Goal: Transaction & Acquisition: Purchase product/service

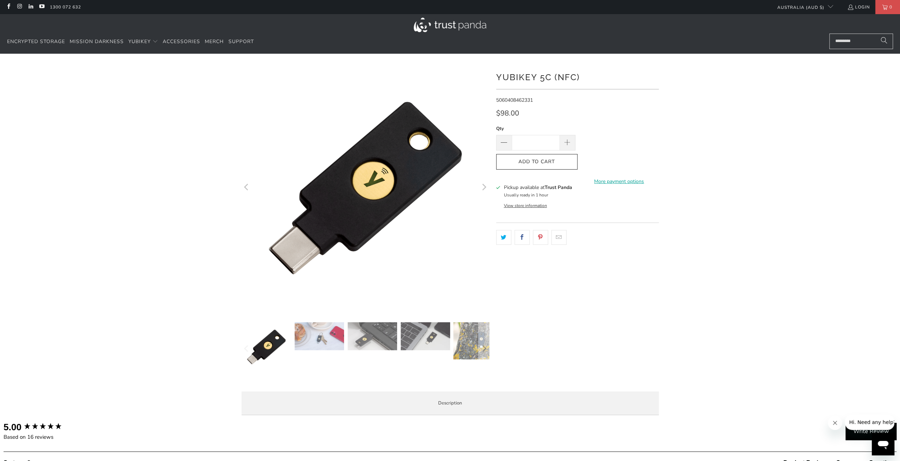
click at [795, 155] on div at bounding box center [450, 242] width 900 height 357
drag, startPoint x: 536, startPoint y: 110, endPoint x: 489, endPoint y: 107, distance: 46.8
click at [489, 107] on div "*" at bounding box center [450, 242] width 424 height 357
click at [525, 110] on div "$98.00" at bounding box center [577, 115] width 163 height 11
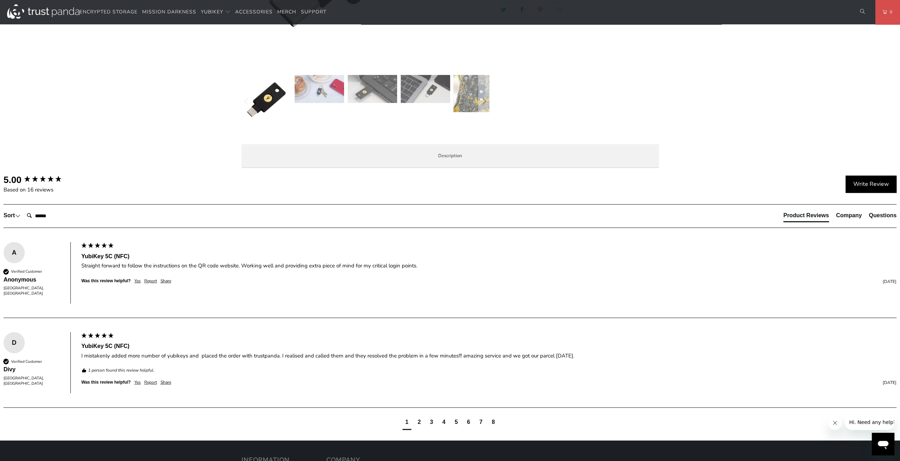
scroll to position [495, 0]
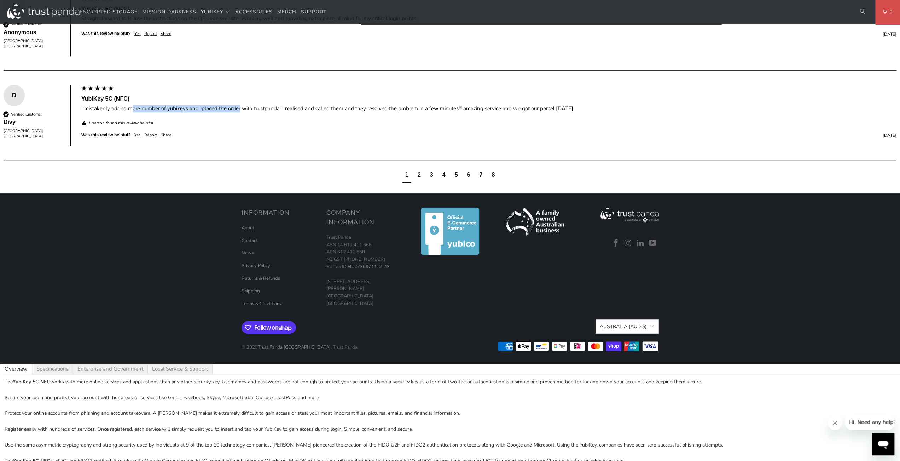
drag, startPoint x: 130, startPoint y: 399, endPoint x: 239, endPoint y: 399, distance: 108.5
click at [239, 112] on div "I mistakenly added more number of yubikeys and placed the order with trustpanda…" at bounding box center [488, 108] width 815 height 7
drag, startPoint x: 244, startPoint y: 398, endPoint x: 309, endPoint y: 398, distance: 65.4
click at [309, 112] on div "I mistakenly added more number of yubikeys and placed the order with trustpanda…" at bounding box center [488, 108] width 815 height 7
click at [321, 112] on div "I mistakenly added more number of yubikeys and placed the order with trustpanda…" at bounding box center [488, 108] width 815 height 7
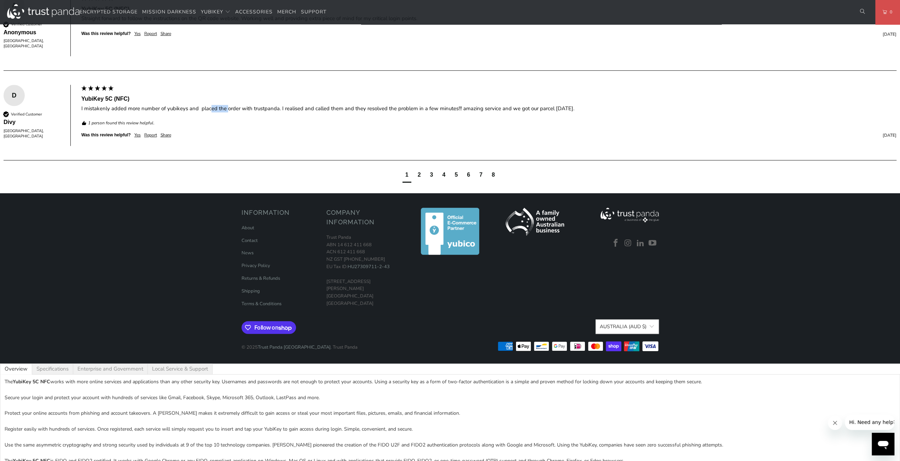
drag, startPoint x: 219, startPoint y: 398, endPoint x: 247, endPoint y: 396, distance: 28.0
click at [247, 112] on div "I mistakenly added more number of yubikeys and placed the order with trustpanda…" at bounding box center [488, 108] width 815 height 7
drag, startPoint x: 285, startPoint y: 396, endPoint x: 415, endPoint y: 396, distance: 129.7
click at [410, 112] on div "I mistakenly added more number of yubikeys and placed the order with trustpanda…" at bounding box center [488, 108] width 815 height 7
drag, startPoint x: 431, startPoint y: 396, endPoint x: 542, endPoint y: 395, distance: 111.7
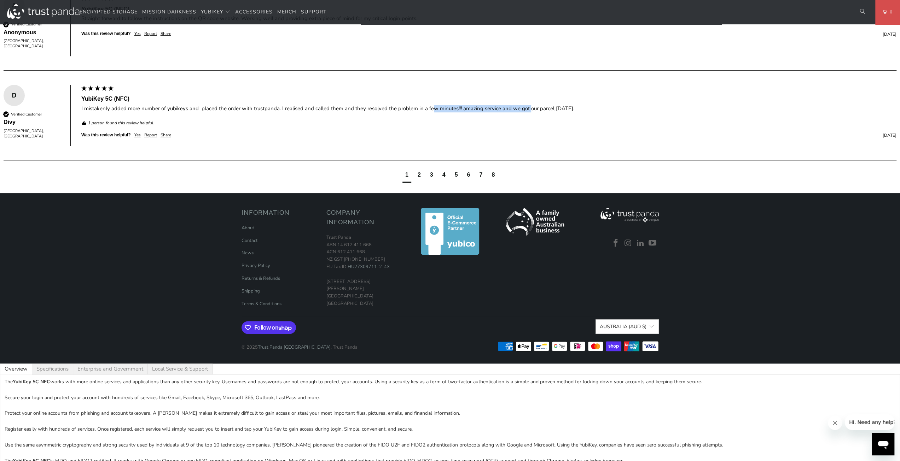
click at [532, 112] on div "I mistakenly added more number of yubikeys and placed the order with trustpanda…" at bounding box center [488, 108] width 815 height 7
drag, startPoint x: 593, startPoint y: 395, endPoint x: 392, endPoint y: 395, distance: 201.5
click at [392, 112] on div "I mistakenly added more number of yubikeys and placed the order with trustpanda…" at bounding box center [488, 108] width 815 height 7
drag, startPoint x: 373, startPoint y: 398, endPoint x: 482, endPoint y: 398, distance: 109.6
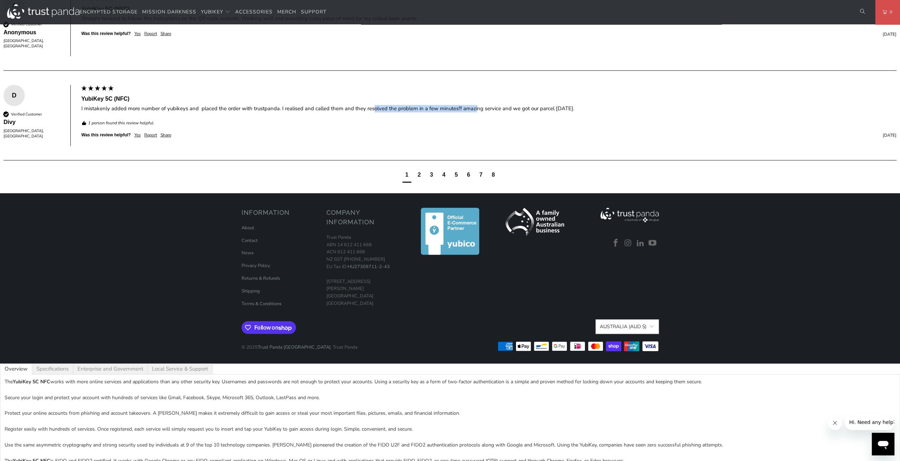
click at [479, 112] on div "I mistakenly added more number of yubikeys and placed the order with trustpanda…" at bounding box center [488, 108] width 815 height 7
drag, startPoint x: 531, startPoint y: 399, endPoint x: 621, endPoint y: 399, distance: 90.1
click at [612, 112] on div "I mistakenly added more number of yubikeys and placed the order with trustpanda…" at bounding box center [488, 108] width 815 height 7
click at [593, 112] on div "I mistakenly added more number of yubikeys and placed the order with trustpanda…" at bounding box center [488, 108] width 815 height 7
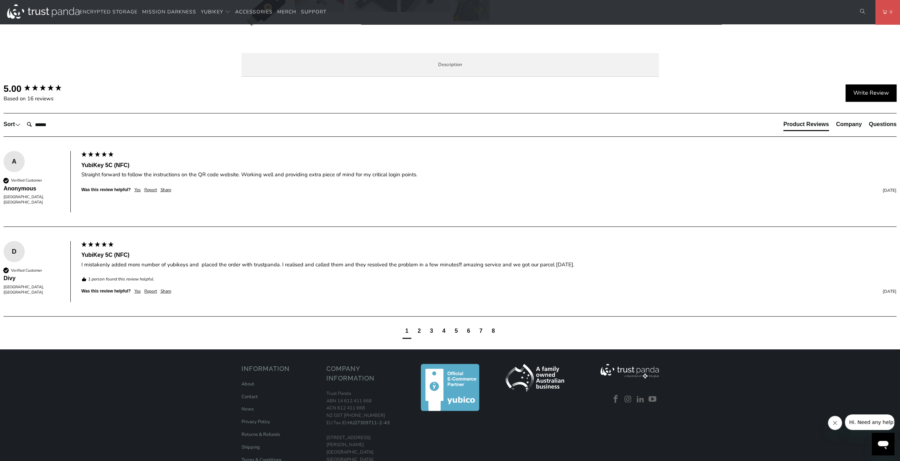
scroll to position [247, 0]
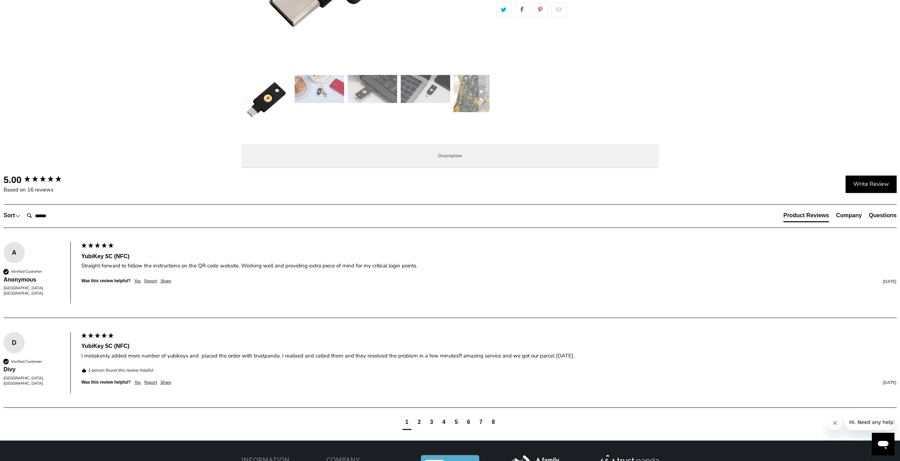
click at [0, 0] on div "Overview Specifications Enterprise and Government Local Service & Support Overv…" at bounding box center [0, 0] width 0 height 0
click at [0, 0] on span "Specifications" at bounding box center [0, 0] width 0 height 0
drag, startPoint x: 344, startPoint y: 224, endPoint x: 373, endPoint y: 224, distance: 29.0
click at [0, 0] on tr "USB Type USB-C" at bounding box center [0, 0] width 0 height 0
drag, startPoint x: 311, startPoint y: 247, endPoint x: 381, endPoint y: 248, distance: 69.6
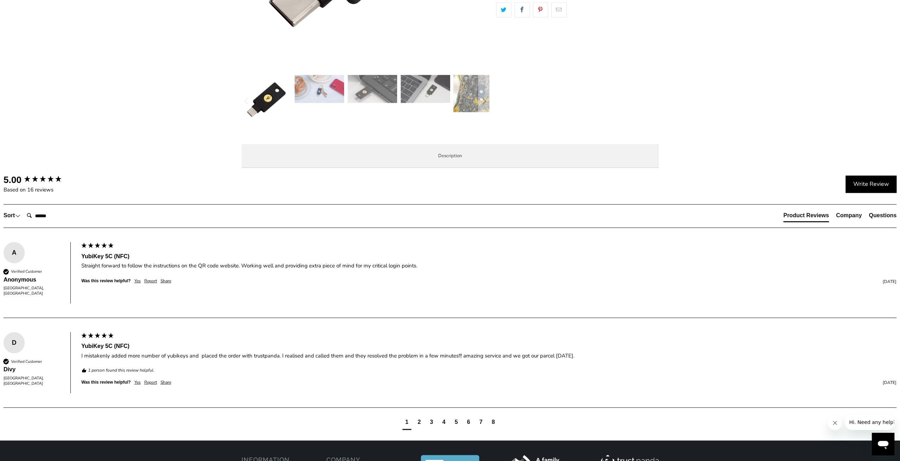
click at [0, 0] on tr "NFC-enabled Yes" at bounding box center [0, 0] width 0 height 0
drag, startPoint x: 474, startPoint y: 257, endPoint x: 323, endPoint y: 257, distance: 150.2
click at [0, 0] on td "Passwordless, Strong Two Factor, Strong Multi-Factor" at bounding box center [0, 0] width 0 height 0
drag, startPoint x: 326, startPoint y: 282, endPoint x: 499, endPoint y: 293, distance: 173.9
click at [0, 0] on td "AWS Identity and Access Management (IAM), Centrify, Cisco Duo Security, Google …" at bounding box center [0, 0] width 0 height 0
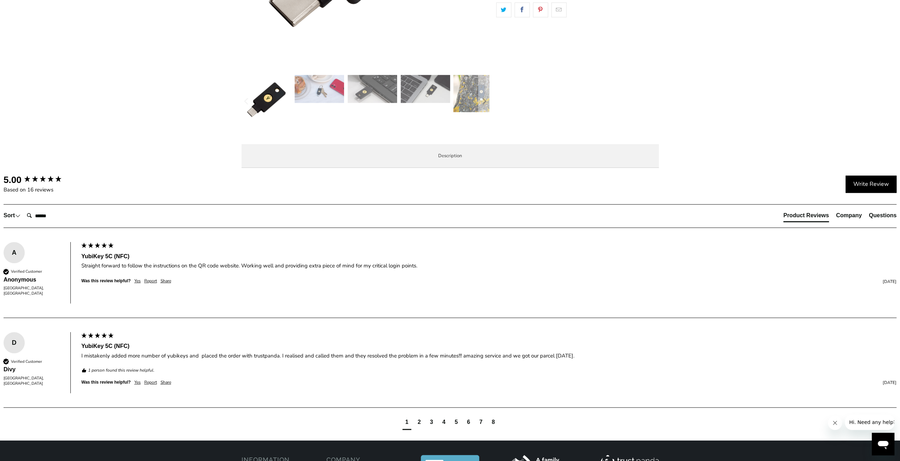
click at [0, 0] on td "AWS Identity and Access Management (IAM), Centrify, Cisco Duo Security, Google …" at bounding box center [0, 0] width 0 height 0
drag, startPoint x: 403, startPoint y: 280, endPoint x: 291, endPoint y: 275, distance: 111.8
click at [0, 0] on tr "Identity & Access Management AWS Identity and Access Management (IAM), Centrify…" at bounding box center [0, 0] width 0 height 0
drag, startPoint x: 447, startPoint y: 305, endPoint x: 297, endPoint y: 304, distance: 149.9
click at [0, 0] on tr "Productivity & Communication Google Account, Microsoft account, Salesforce.com" at bounding box center [0, 0] width 0 height 0
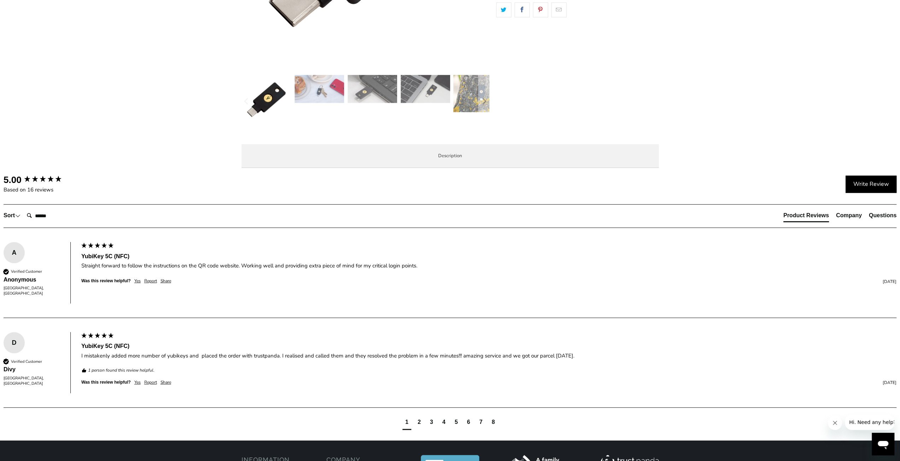
drag, startPoint x: 321, startPoint y: 318, endPoint x: 406, endPoint y: 318, distance: 84.8
click at [0, 0] on td "Bank of America, Vanguard [GEOGRAPHIC_DATA]" at bounding box center [0, 0] width 0 height 0
drag, startPoint x: 332, startPoint y: 342, endPoint x: 403, endPoint y: 340, distance: 71.8
click at [0, 0] on tr "Crypto Exchanges Binance, Cointree and more" at bounding box center [0, 0] width 0 height 0
click at [0, 0] on td "Binance, Cointree and more" at bounding box center [0, 0] width 0 height 0
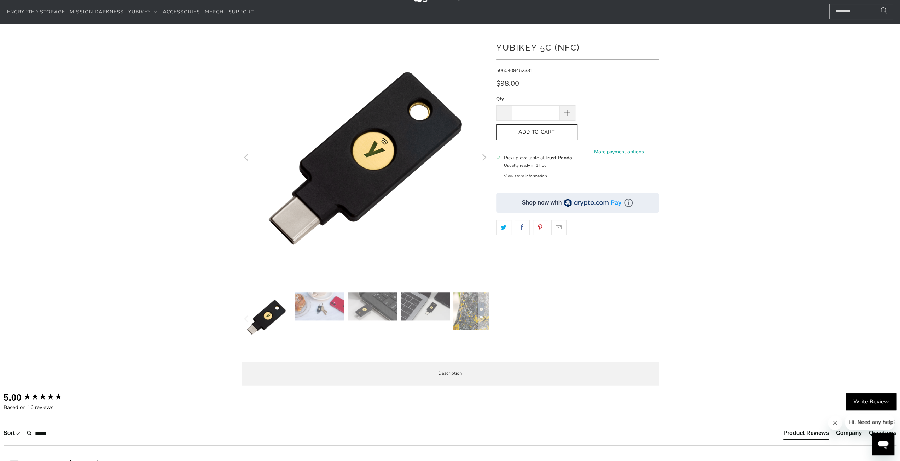
scroll to position [0, 0]
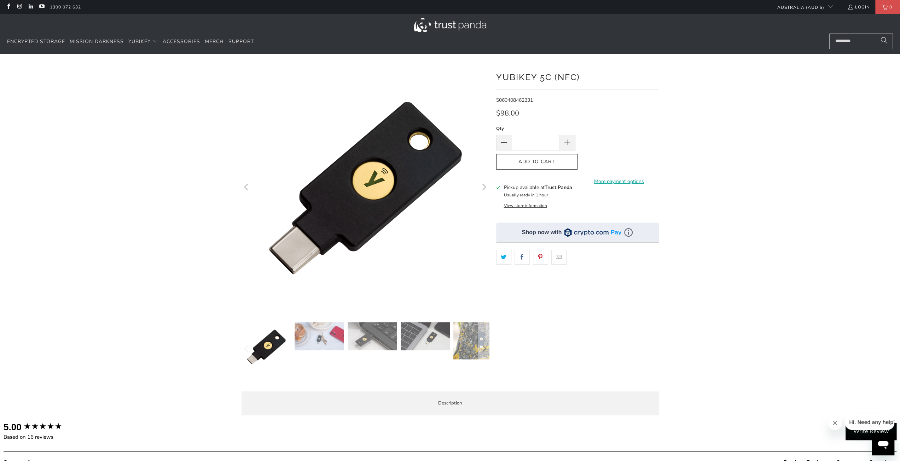
click at [321, 343] on img at bounding box center [318, 336] width 49 height 28
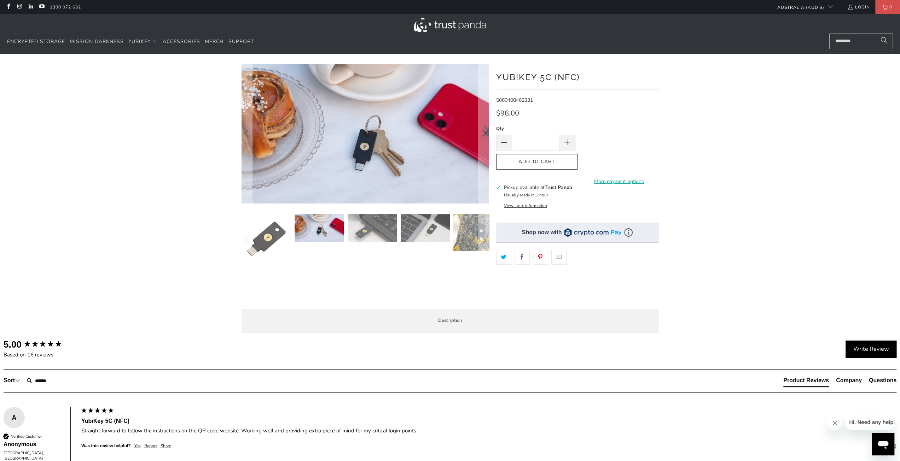
click at [0, 0] on div "Overview Specifications Enterprise and Government Local Service & Support Overv…" at bounding box center [0, 0] width 0 height 0
click at [0, 0] on li "Enterprise and Government" at bounding box center [0, 0] width 0 height 0
click at [0, 0] on span "Local Service & Support" at bounding box center [0, 0] width 0 height 0
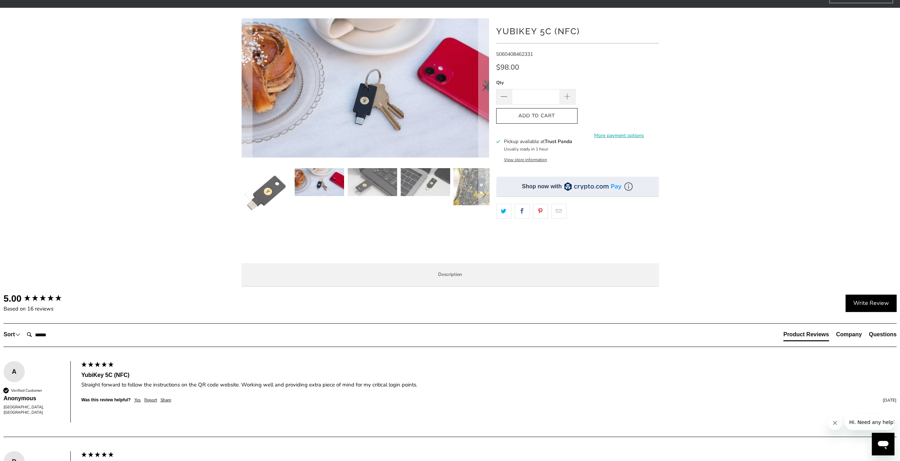
scroll to position [35, 0]
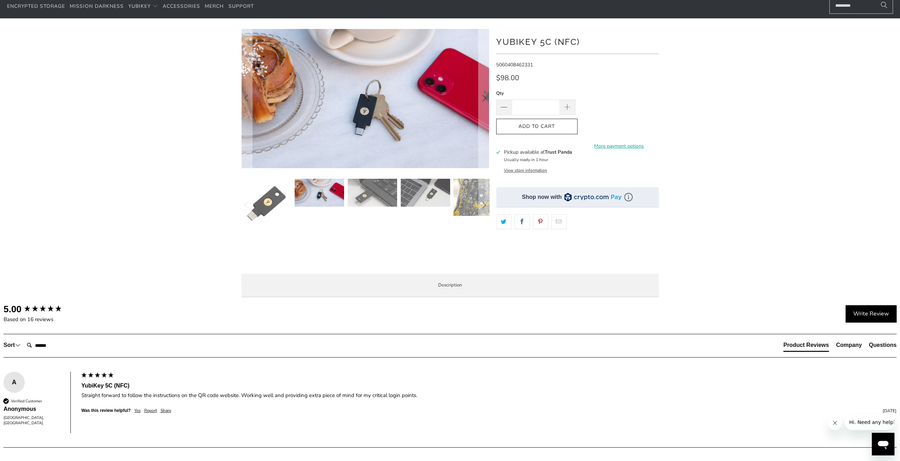
click at [0, 0] on span "Overview" at bounding box center [0, 0] width 0 height 0
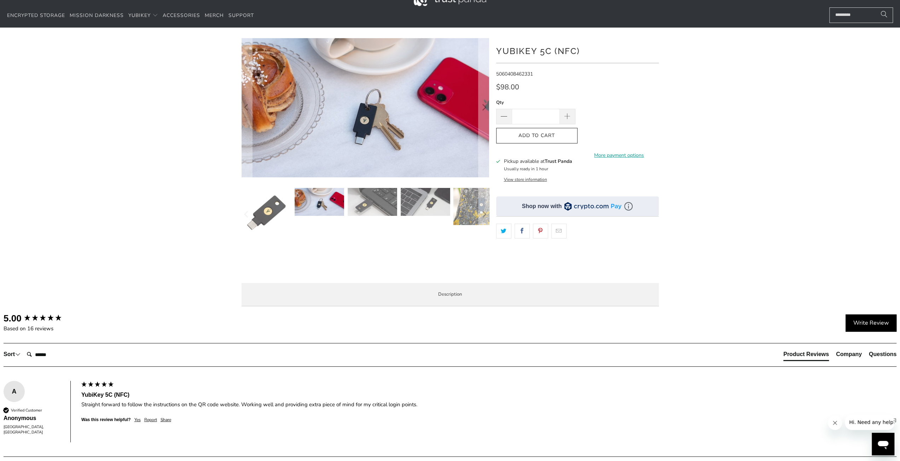
scroll to position [0, 0]
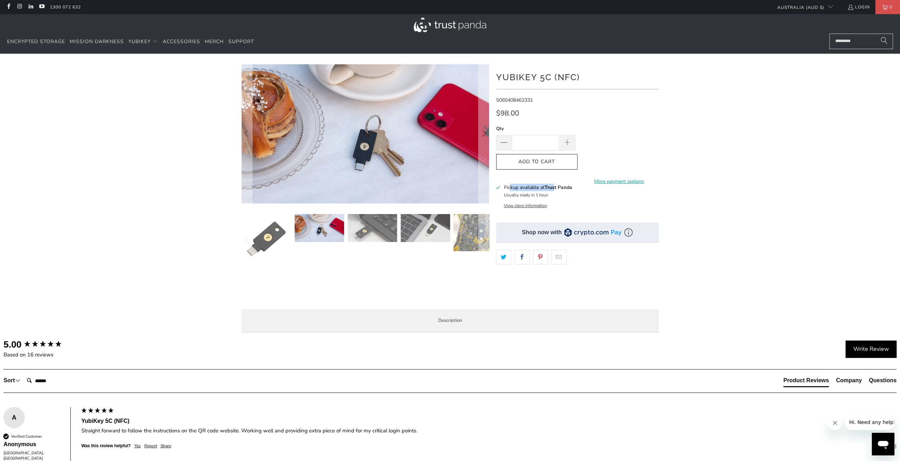
drag, startPoint x: 509, startPoint y: 187, endPoint x: 593, endPoint y: 187, distance: 84.5
click at [593, 187] on div "Pickup available at Trust Panda Usually ready in 1 hour View store information" at bounding box center [577, 196] width 163 height 24
drag, startPoint x: 510, startPoint y: 195, endPoint x: 561, endPoint y: 198, distance: 51.0
click at [552, 198] on div "Pickup available at Trust Panda Usually ready in 1 hour" at bounding box center [537, 191] width 68 height 15
click at [562, 198] on div "Pickup available at Trust Panda Usually ready in 1 hour" at bounding box center [537, 191] width 68 height 15
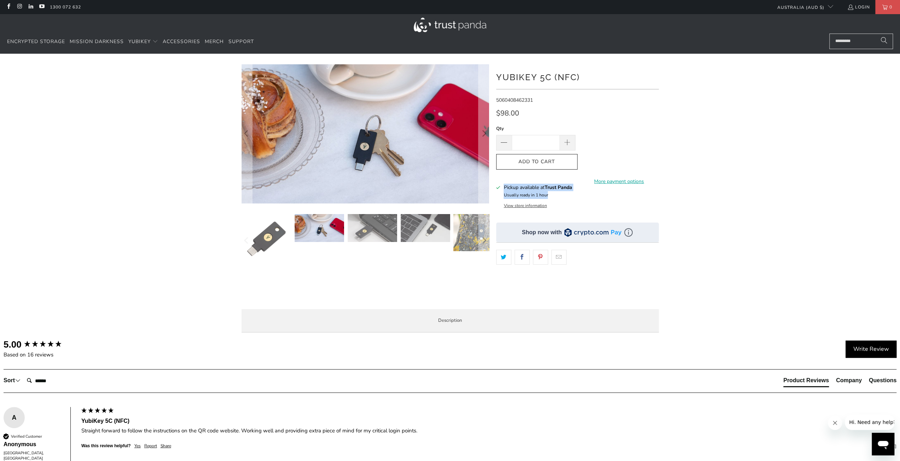
drag, startPoint x: 549, startPoint y: 195, endPoint x: 527, endPoint y: 193, distance: 21.3
click at [502, 187] on div "Pickup available at Trust Panda Usually ready in 1 hour View store information" at bounding box center [577, 196] width 163 height 24
click at [572, 199] on div "Pickup available at Trust Panda Usually ready in 1 hour" at bounding box center [537, 191] width 68 height 15
click at [529, 203] on button "View store information" at bounding box center [524, 206] width 43 height 6
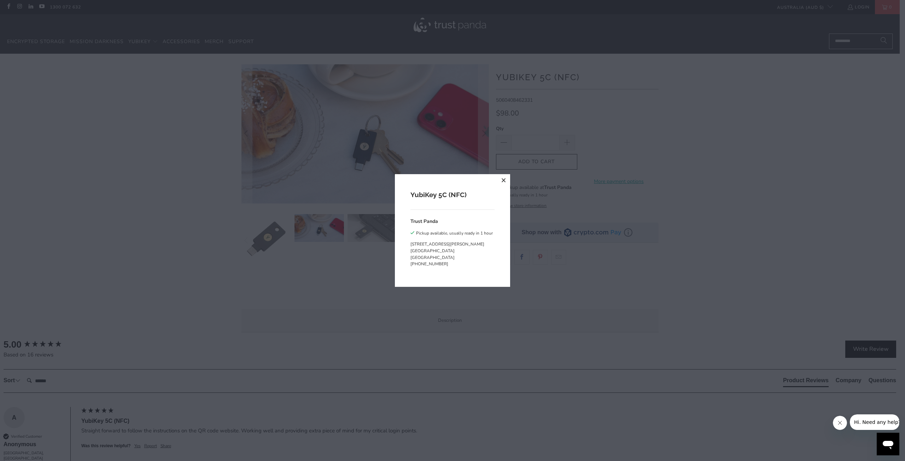
drag, startPoint x: 399, startPoint y: 244, endPoint x: 466, endPoint y: 256, distance: 68.2
click at [465, 254] on div "YubiKey 5C (NFC) Trust Panda Pickup available, usually ready in 1 hour 19 David…" at bounding box center [452, 230] width 115 height 113
drag, startPoint x: 451, startPoint y: 261, endPoint x: 382, endPoint y: 242, distance: 71.4
click at [382, 242] on div "YubiKey 5C (NFC) Trust Panda Pickup available, usually ready in 1 hour 19 David…" at bounding box center [452, 230] width 905 height 461
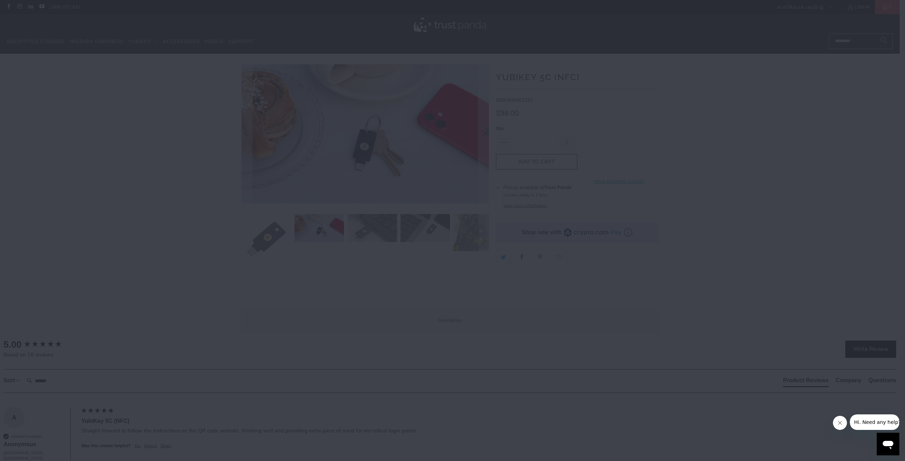
drag, startPoint x: 470, startPoint y: 253, endPoint x: 472, endPoint y: 248, distance: 4.4
click at [471, 253] on p "19 David Avenue North Ryde NSW 2113 Australia" at bounding box center [451, 251] width 82 height 20
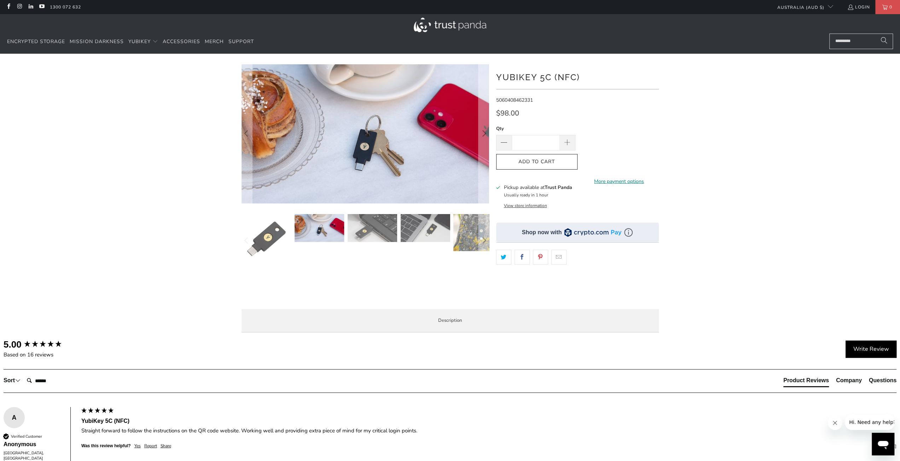
click at [624, 179] on link "More payment options" at bounding box center [618, 182] width 79 height 8
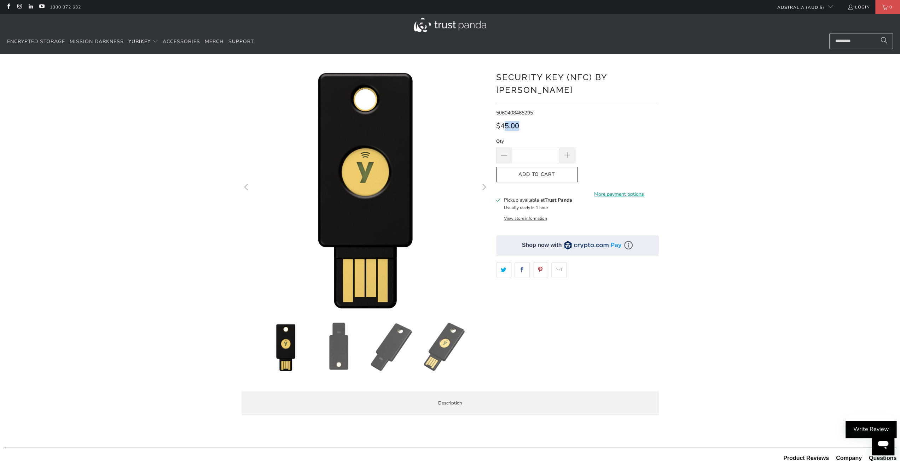
drag, startPoint x: 515, startPoint y: 111, endPoint x: 497, endPoint y: 113, distance: 18.1
click at [497, 121] on span "$45.00" at bounding box center [507, 126] width 23 height 10
click at [540, 122] on div "$45.00" at bounding box center [577, 127] width 163 height 11
click at [492, 111] on div at bounding box center [450, 242] width 424 height 357
drag, startPoint x: 492, startPoint y: 111, endPoint x: 530, endPoint y: 112, distance: 38.2
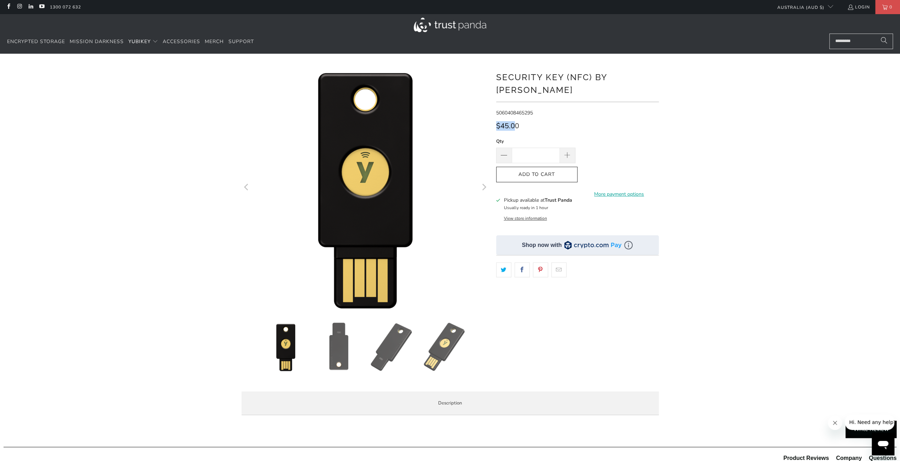
click at [530, 112] on div at bounding box center [450, 242] width 424 height 357
drag, startPoint x: 536, startPoint y: 111, endPoint x: 552, endPoint y: 98, distance: 21.4
click at [536, 122] on div "$45.00" at bounding box center [577, 127] width 163 height 11
drag, startPoint x: 664, startPoint y: 67, endPoint x: 503, endPoint y: 68, distance: 160.8
click at [503, 68] on div "*" at bounding box center [450, 242] width 900 height 357
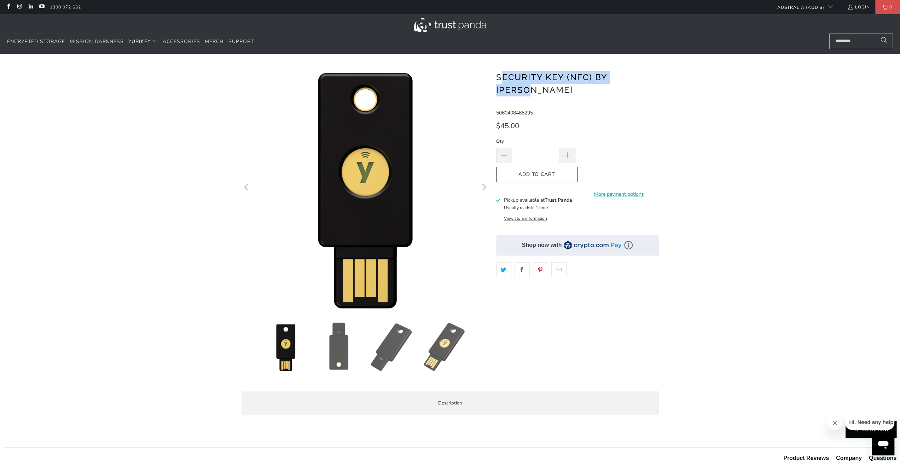
click at [507, 78] on h1 "Security Key (NFC) by [PERSON_NAME]" at bounding box center [577, 83] width 163 height 27
drag, startPoint x: 494, startPoint y: 77, endPoint x: 636, endPoint y: 77, distance: 141.0
click at [629, 77] on div at bounding box center [450, 242] width 424 height 357
click at [640, 77] on h1 "Security Key (NFC) by [PERSON_NAME]" at bounding box center [577, 83] width 163 height 27
click at [648, 78] on h1 "Security Key (NFC) by [PERSON_NAME]" at bounding box center [577, 83] width 163 height 27
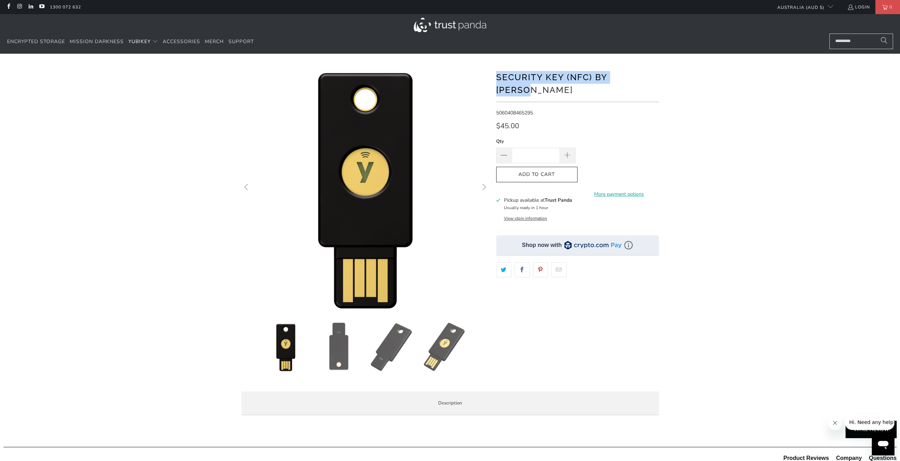
copy h1 "Security Key (NFC) by [PERSON_NAME]"
drag, startPoint x: 506, startPoint y: 113, endPoint x: 572, endPoint y: 117, distance: 66.2
click at [517, 121] on span "$45.00" at bounding box center [507, 126] width 23 height 10
click at [578, 122] on div "$45.00" at bounding box center [577, 127] width 163 height 11
drag, startPoint x: 498, startPoint y: 104, endPoint x: 558, endPoint y: 108, distance: 60.9
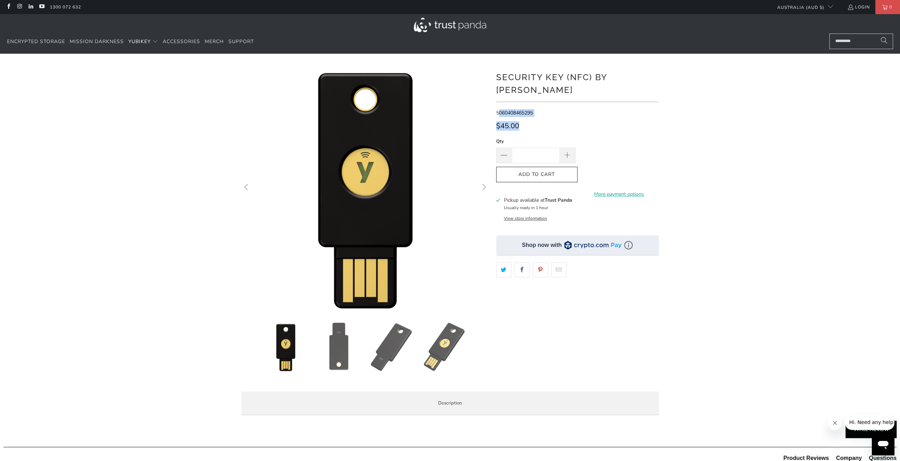
click at [558, 108] on div "**********" at bounding box center [577, 225] width 163 height 322
click at [566, 109] on div "**********" at bounding box center [577, 225] width 163 height 322
drag, startPoint x: 654, startPoint y: 80, endPoint x: 506, endPoint y: 80, distance: 147.7
click at [511, 80] on div at bounding box center [450, 242] width 424 height 357
click at [481, 80] on button "Next" at bounding box center [483, 187] width 11 height 247
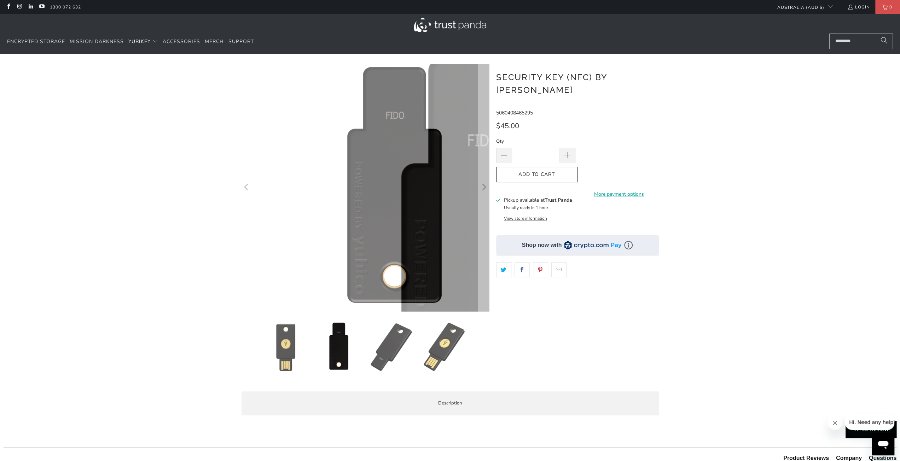
click at [503, 81] on h1 "Security Key (NFC) by [PERSON_NAME]" at bounding box center [577, 83] width 163 height 27
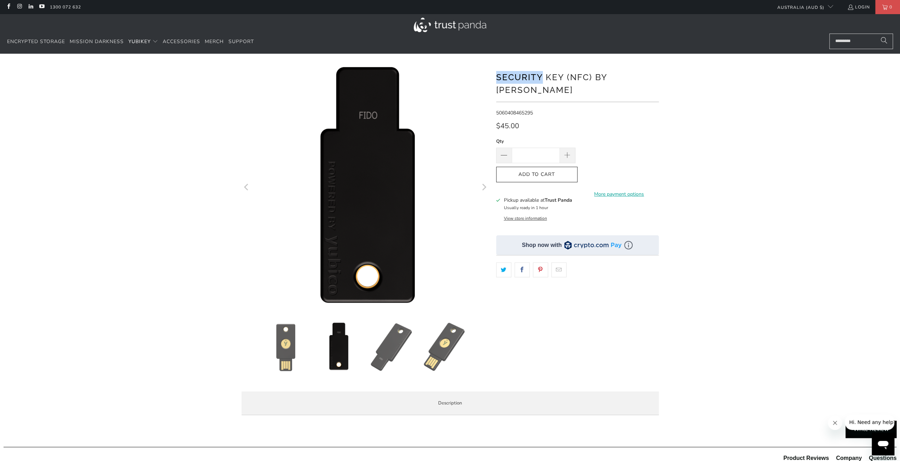
drag, startPoint x: 502, startPoint y: 81, endPoint x: 640, endPoint y: 79, distance: 137.5
click at [624, 81] on h1 "Security Key (NFC) by [PERSON_NAME]" at bounding box center [577, 83] width 163 height 27
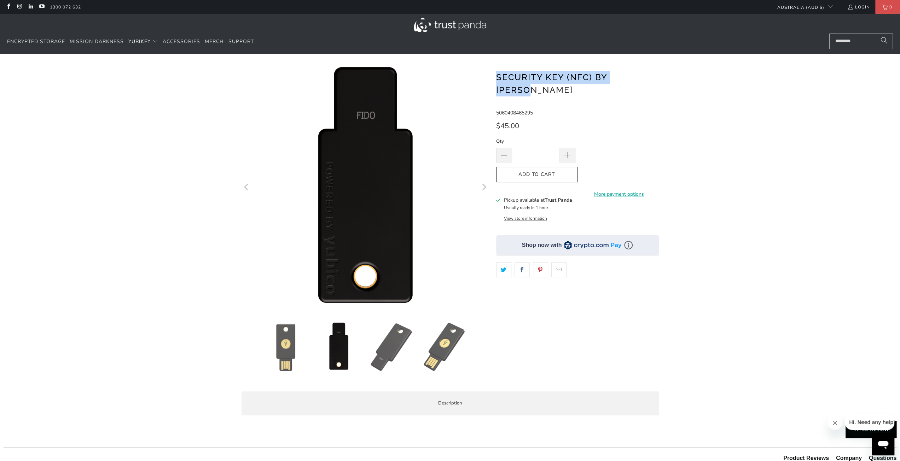
click at [642, 79] on h1 "Security Key (NFC) by [PERSON_NAME]" at bounding box center [577, 83] width 163 height 27
click at [619, 191] on link "More payment options" at bounding box center [618, 195] width 79 height 8
drag, startPoint x: 492, startPoint y: 185, endPoint x: 501, endPoint y: 186, distance: 8.6
click at [497, 185] on div at bounding box center [450, 242] width 424 height 357
drag, startPoint x: 528, startPoint y: 196, endPoint x: 567, endPoint y: 197, distance: 39.2
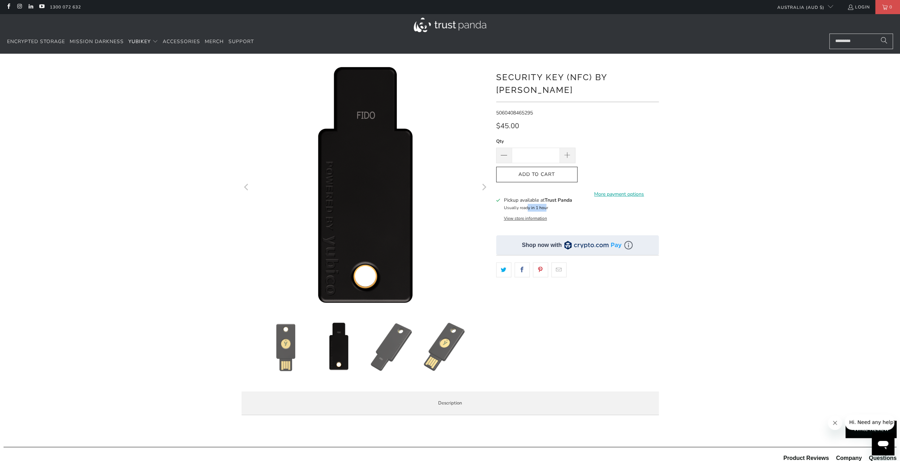
click at [567, 197] on div "Pickup available at Trust Panda Usually ready in 1 hour" at bounding box center [537, 204] width 68 height 15
click at [767, 211] on div "*" at bounding box center [450, 242] width 900 height 357
